Goal: Task Accomplishment & Management: Use online tool/utility

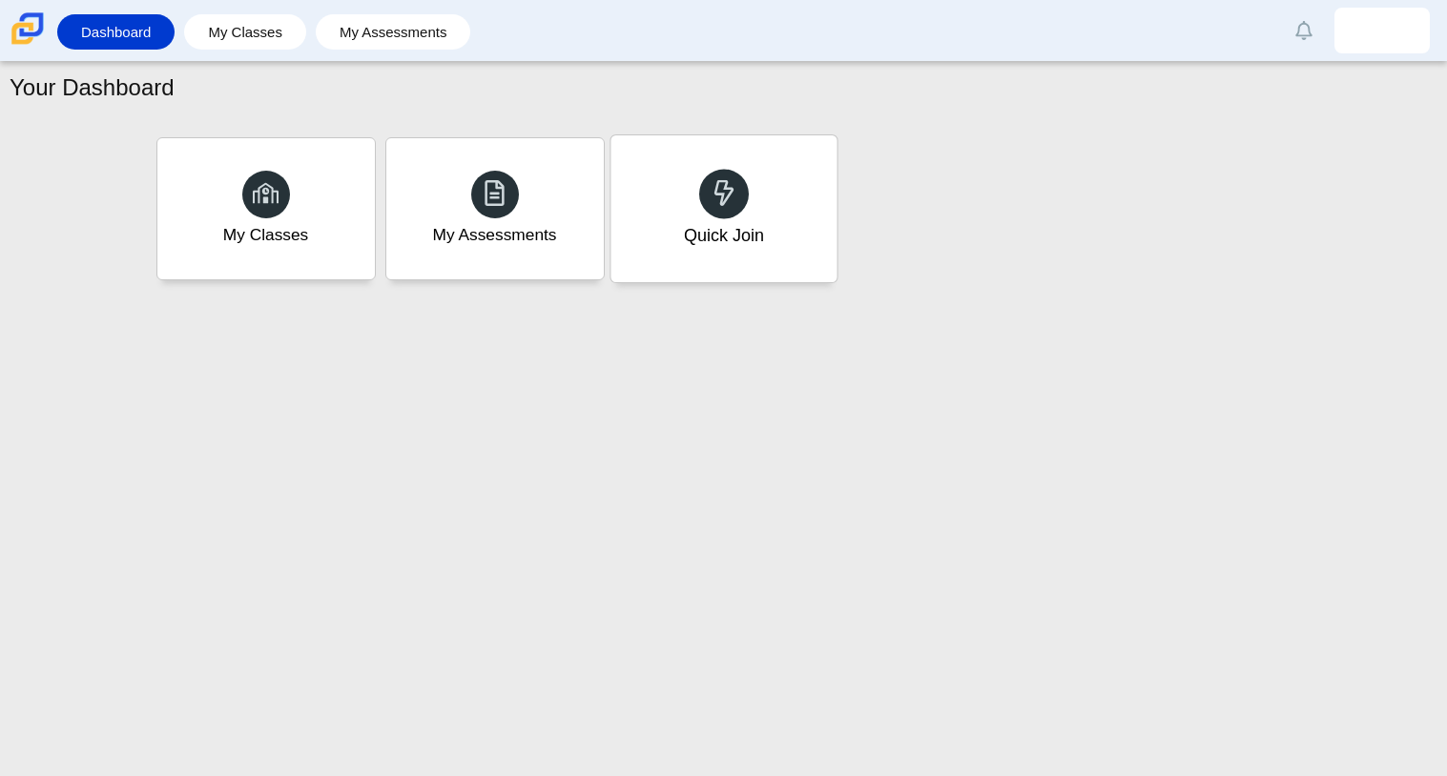
click at [790, 179] on div "Quick Join" at bounding box center [723, 208] width 226 height 147
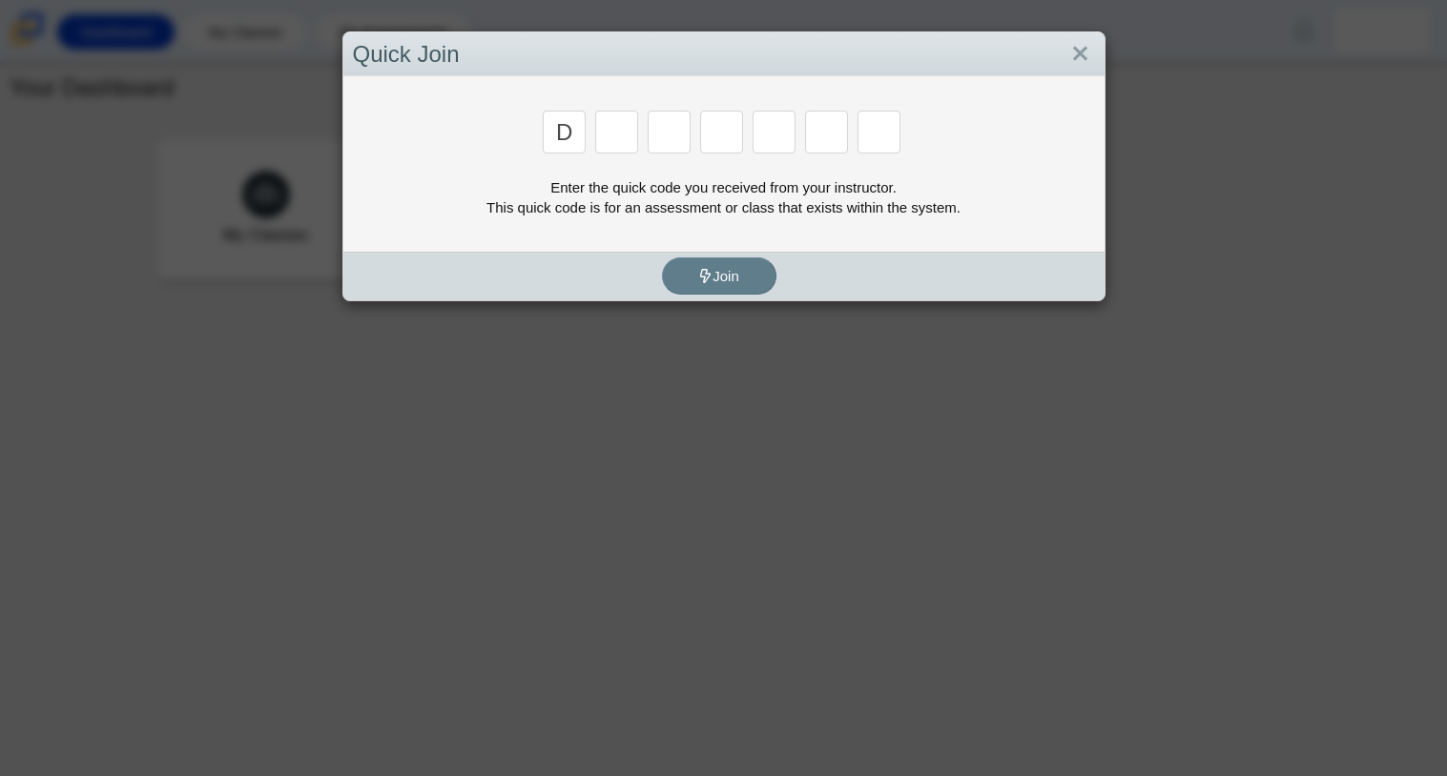
type input "d"
type input "a"
type input "w"
type input "n"
type input "a"
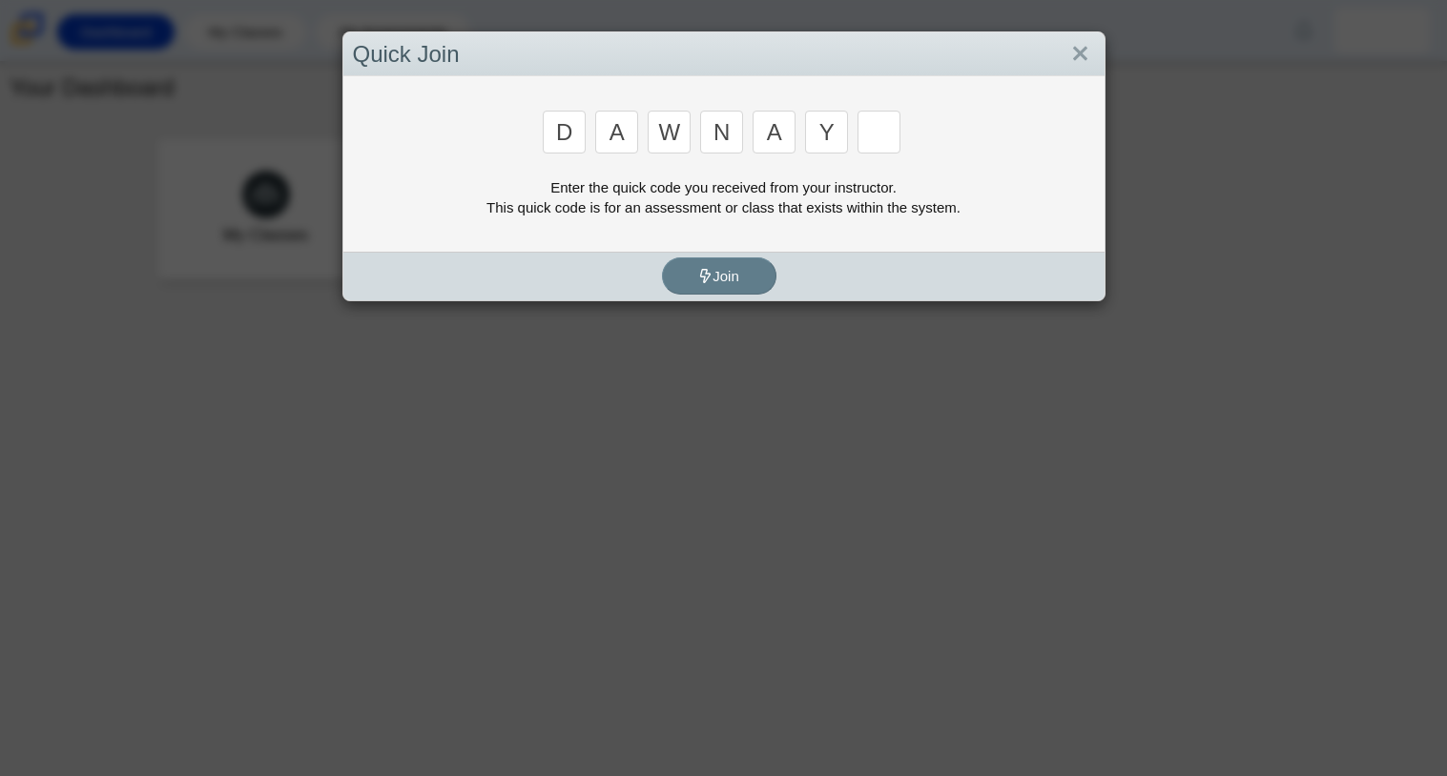
type input "y"
type input "3"
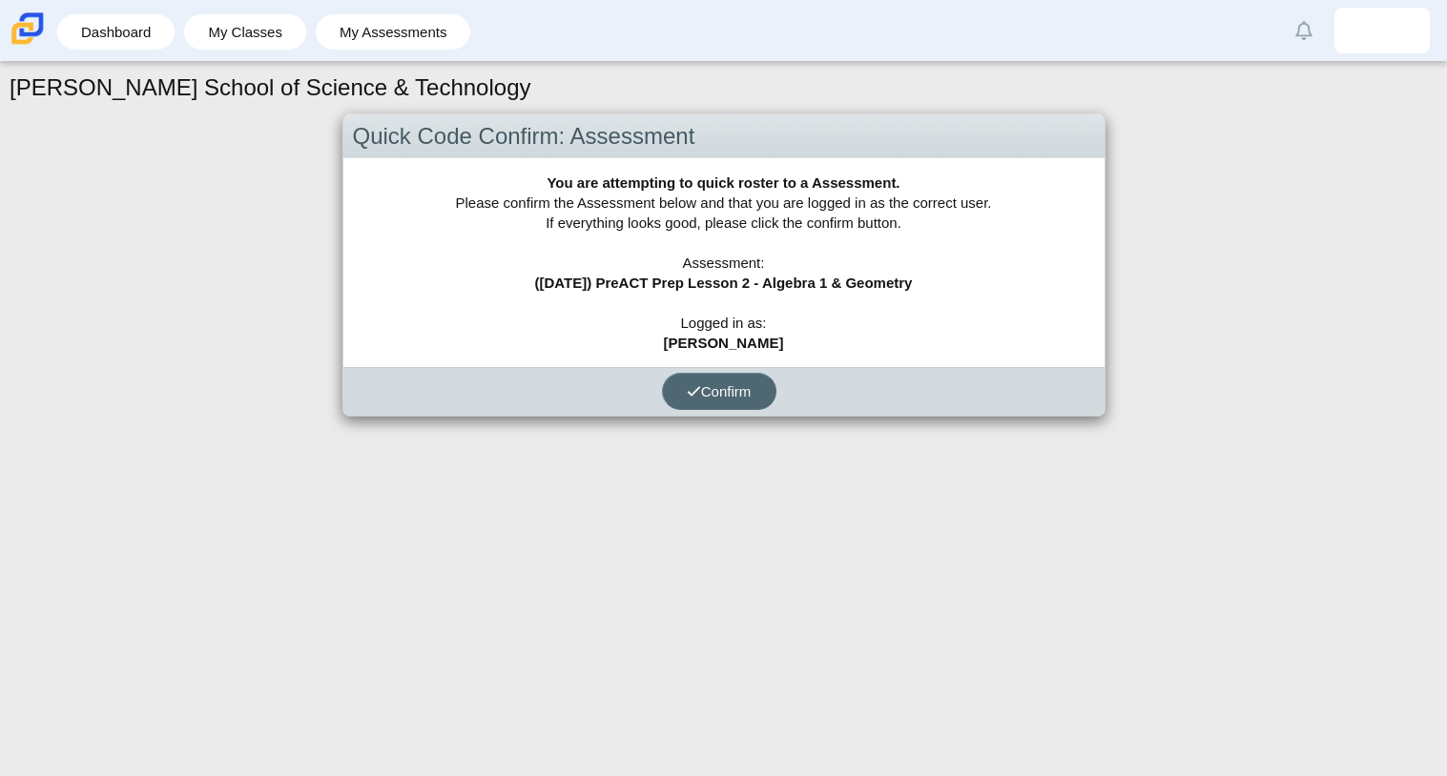
click at [722, 383] on span "Confirm" at bounding box center [719, 391] width 65 height 16
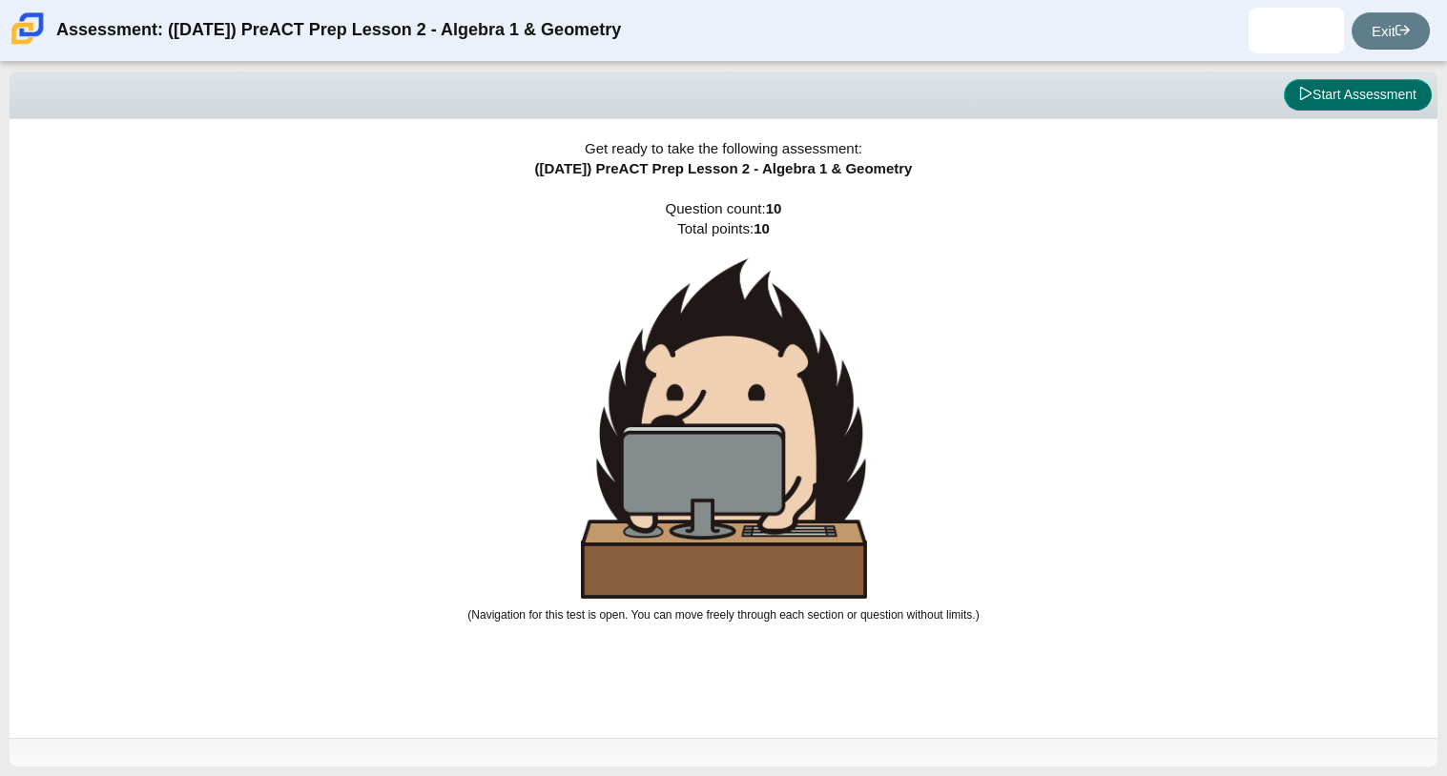
click at [1355, 102] on button "Start Assessment" at bounding box center [1358, 95] width 148 height 32
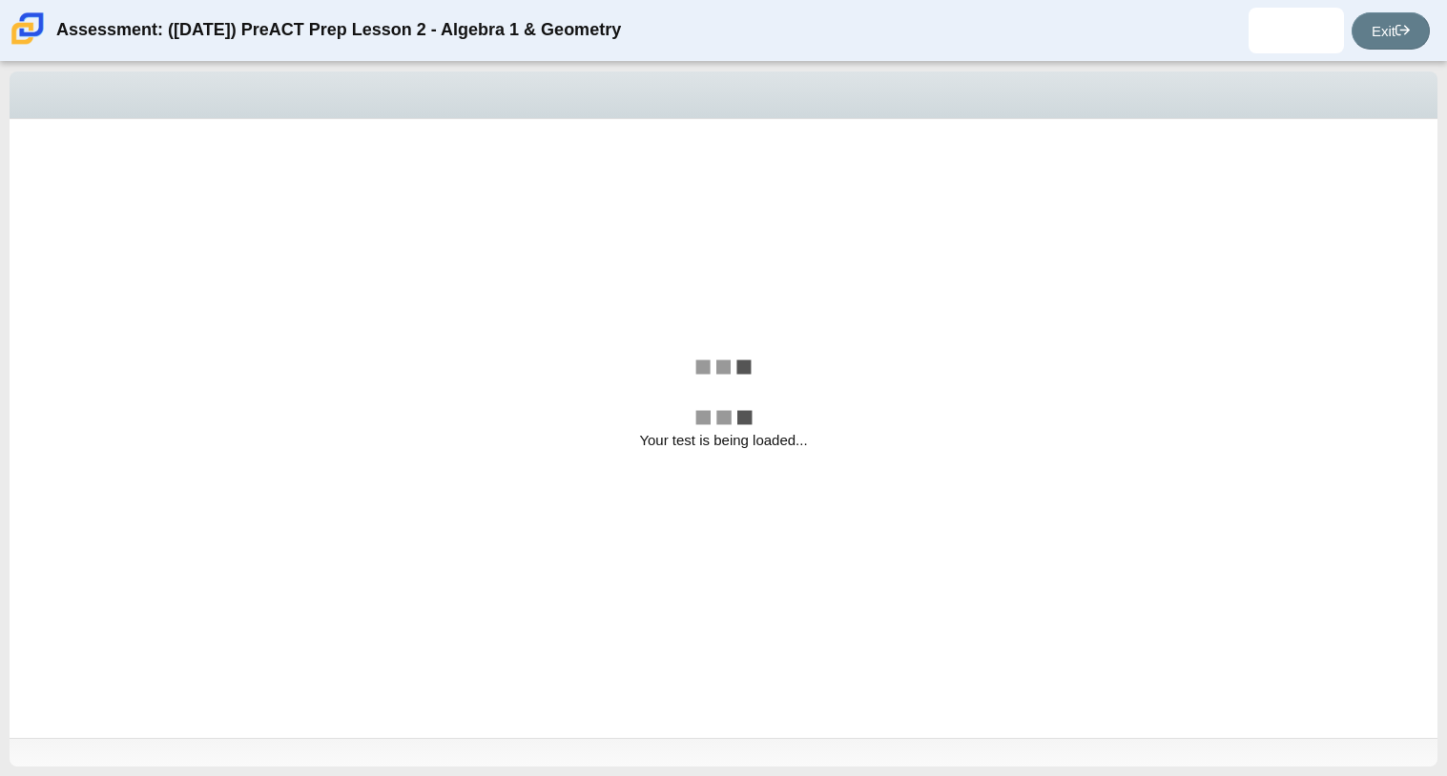
select select "bbf5d072-3e0b-44c4-9a12-6e7c9033f65b"
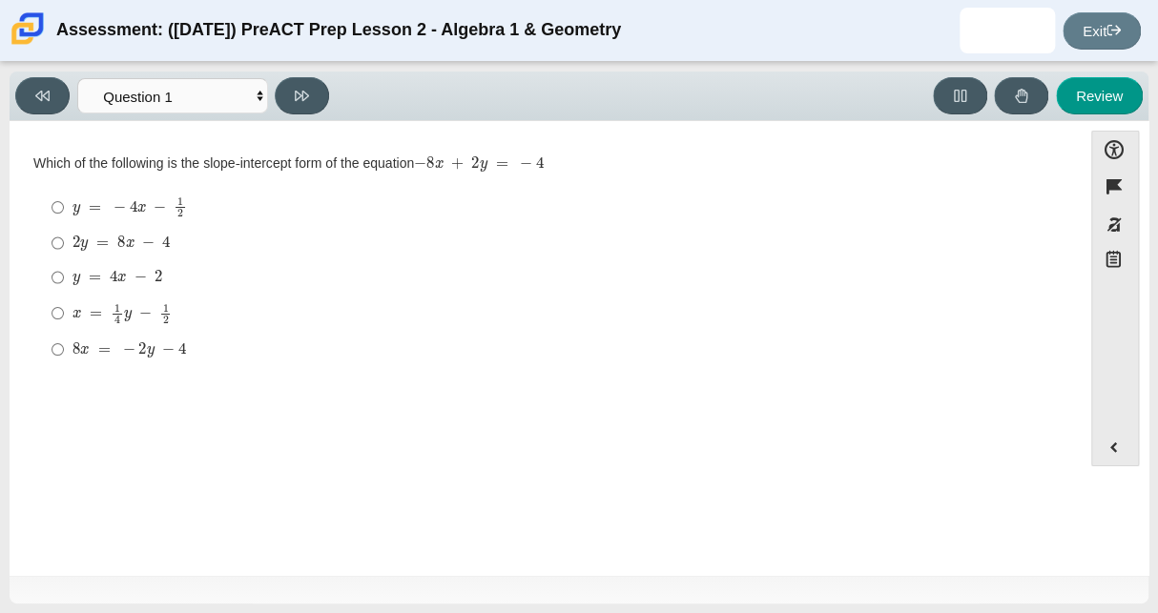
click at [155, 216] on mjx-math "Assessment items" at bounding box center [129, 206] width 114 height 21
click at [64, 216] on input "y = − 4 x − 1 2 y = − 4 x − 1 2" at bounding box center [57, 207] width 12 height 37
radio input "true"
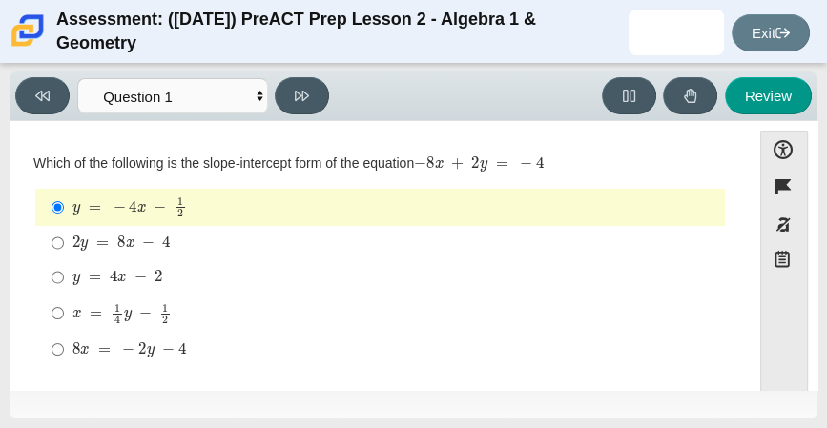
click at [105, 233] on mjx-container "2 y = 8 x − 4" at bounding box center [121, 241] width 98 height 36
click at [64, 233] on input "2 y = 8 x − 4 2 y = 8 x − 4" at bounding box center [57, 243] width 12 height 34
radio input "true"
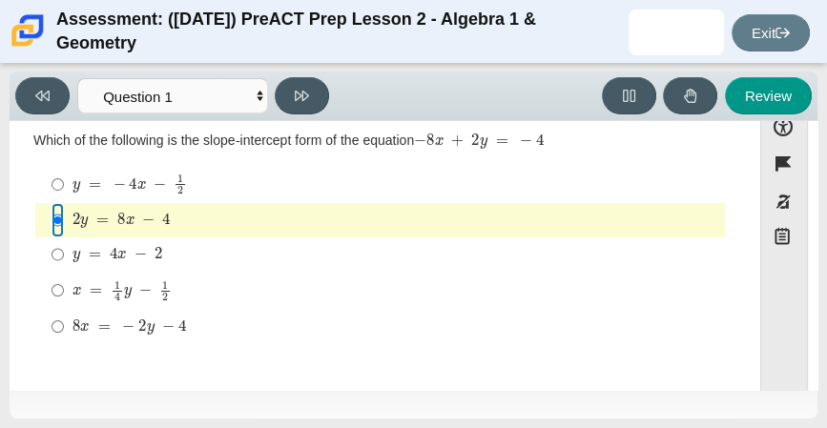
scroll to position [15, 0]
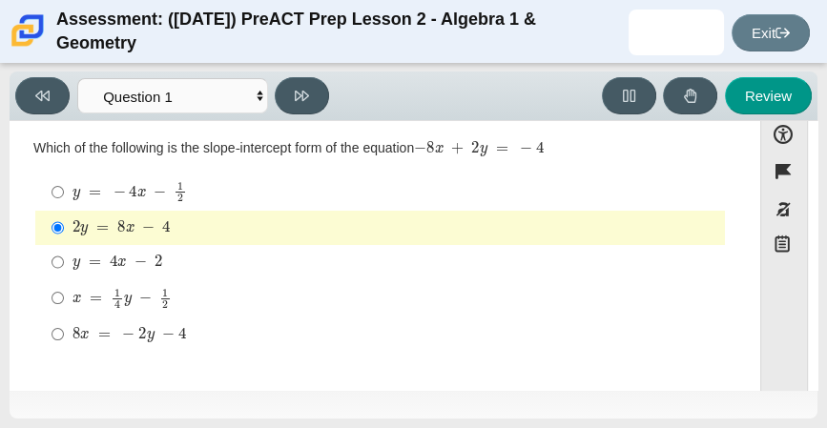
click at [83, 225] on mjx-c "Assessment items" at bounding box center [84, 230] width 8 height 10
click at [64, 225] on input "2 y = 8 x − 4 2 y = 8 x − 4" at bounding box center [57, 228] width 12 height 34
click at [151, 222] on mjx-c "Assessment items" at bounding box center [148, 227] width 12 height 10
click at [64, 221] on input "2 y = 8 x − 4 2 y = 8 x − 4" at bounding box center [57, 228] width 12 height 34
click at [257, 235] on div "2 y = 8 x − 4" at bounding box center [394, 227] width 645 height 19
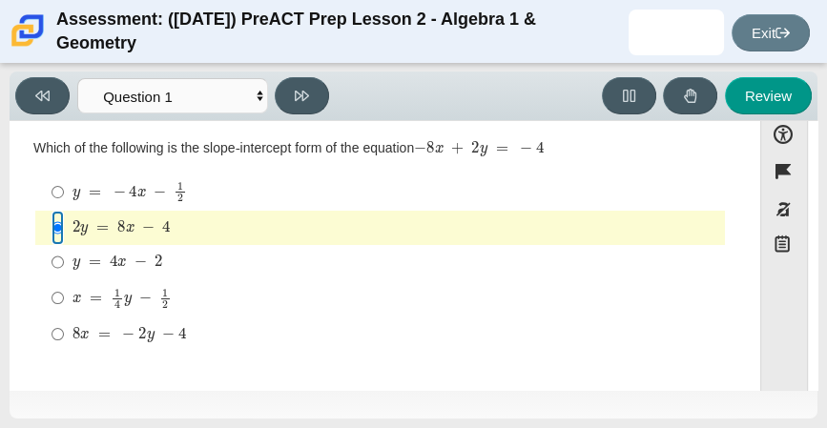
click at [64, 235] on input "2 y = 8 x − 4 2 y = 8 x − 4" at bounding box center [57, 228] width 12 height 34
click at [161, 257] on div "y = 4 x − 2" at bounding box center [394, 262] width 645 height 19
click at [64, 257] on input "y = 4 x − 2 y = 4 x − 2" at bounding box center [57, 262] width 12 height 34
radio input "true"
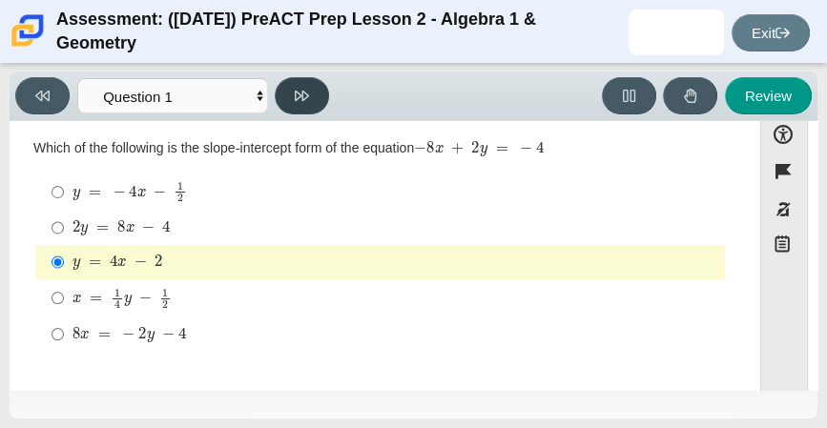
click at [298, 82] on button at bounding box center [302, 95] width 54 height 37
select select "14773eaf-2ca1-47ae-afe7-a624a56f34b3"
